Goal: Task Accomplishment & Management: Manage account settings

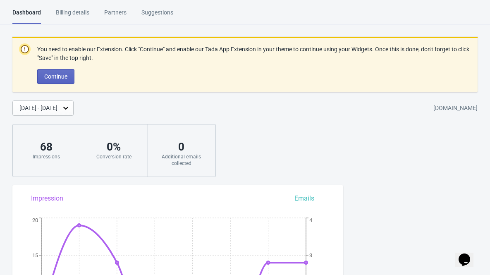
click at [71, 14] on div "Billing details" at bounding box center [72, 15] width 33 height 14
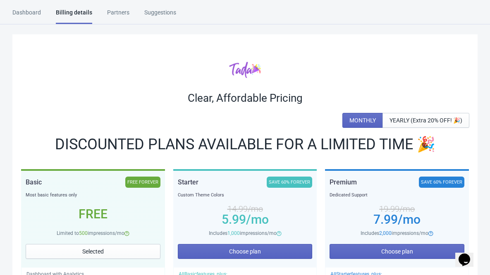
click at [118, 15] on div "Partners" at bounding box center [118, 15] width 22 height 14
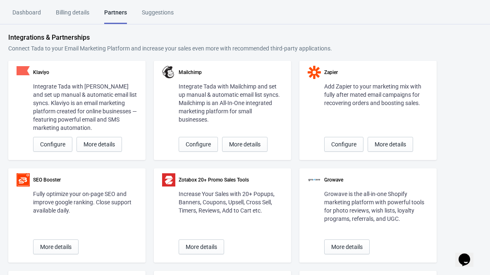
click at [154, 12] on div "Suggestions" at bounding box center [158, 15] width 32 height 14
click at [29, 12] on div "Dashboard" at bounding box center [26, 15] width 29 height 14
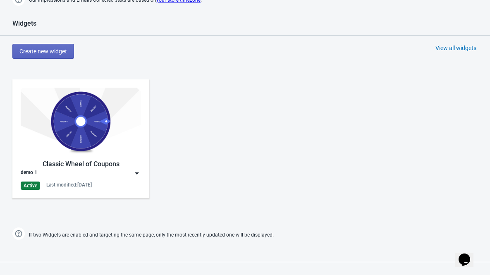
scroll to position [411, 0]
click at [86, 118] on img at bounding box center [81, 120] width 120 height 67
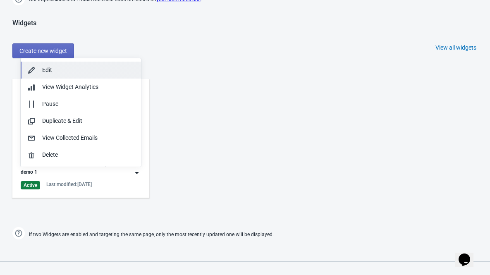
click at [84, 68] on div "Edit" at bounding box center [88, 70] width 92 height 9
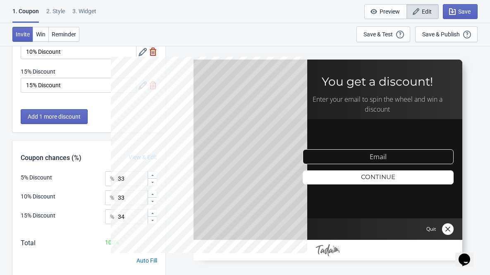
scroll to position [113, 0]
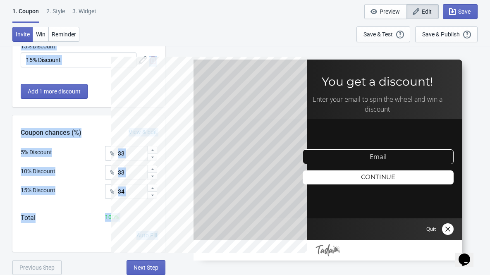
drag, startPoint x: 237, startPoint y: 131, endPoint x: 296, endPoint y: 43, distance: 106.0
click at [296, 43] on div "1. Coupon 2 . Style 3. Widget 1. Coupon 2 . Style 3. Widget Save and Exit Previ…" at bounding box center [245, 103] width 490 height 343
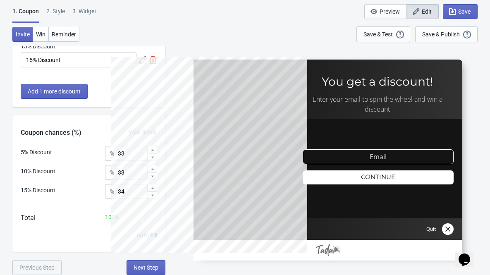
click at [296, 43] on div "Invite Win Reminder Save & Test Open a Widget Preview of your site so that you …" at bounding box center [245, 34] width 490 height 23
